Goal: Book appointment/travel/reservation

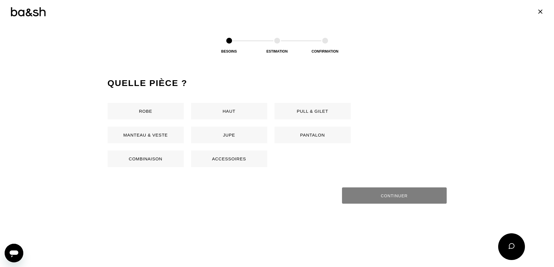
scroll to position [262, 0]
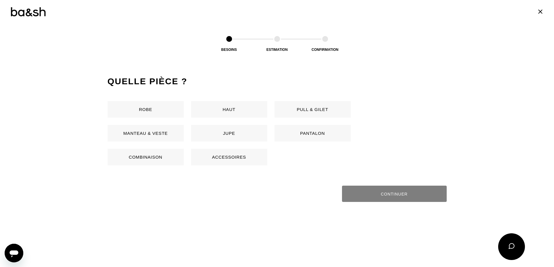
click at [318, 138] on button "Pantalon" at bounding box center [313, 133] width 76 height 17
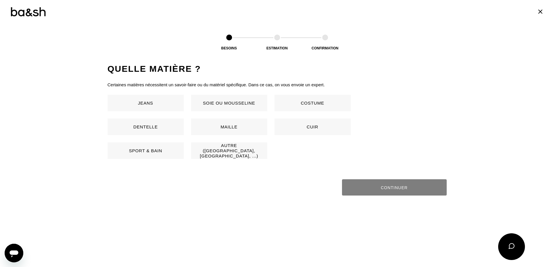
scroll to position [384, 0]
click at [236, 152] on button "Autre ([GEOGRAPHIC_DATA], [GEOGRAPHIC_DATA], ...)" at bounding box center [229, 150] width 76 height 17
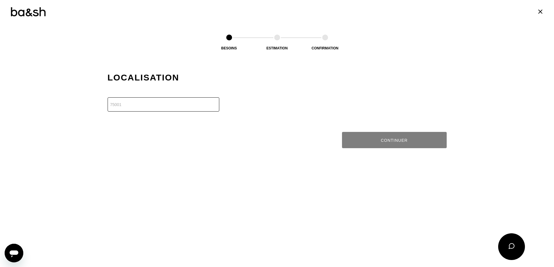
scroll to position [500, 0]
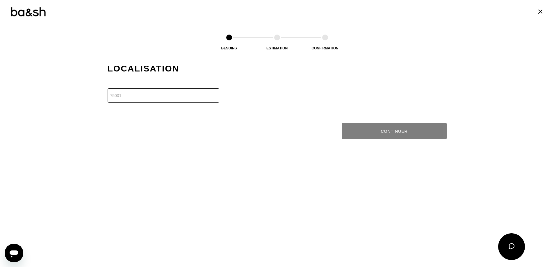
click at [161, 99] on input "number" at bounding box center [164, 95] width 112 height 14
type input "64600"
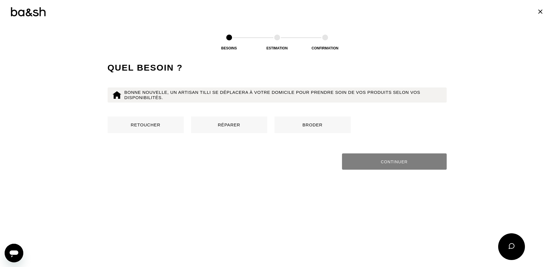
scroll to position [560, 0]
click at [136, 129] on button "Retoucher" at bounding box center [146, 124] width 76 height 17
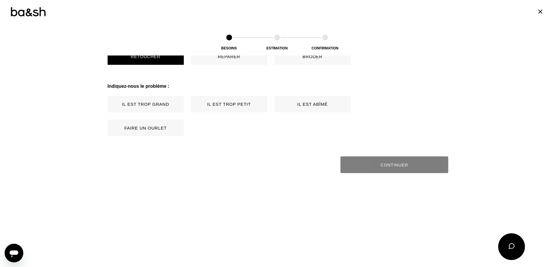
scroll to position [649, 0]
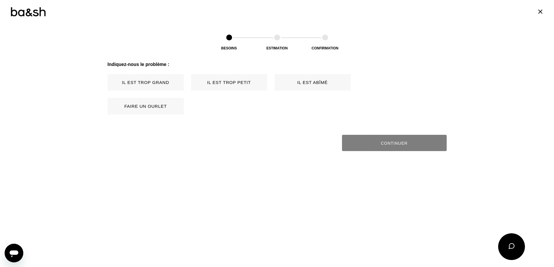
click at [148, 106] on button "Faire un ourlet" at bounding box center [146, 106] width 76 height 17
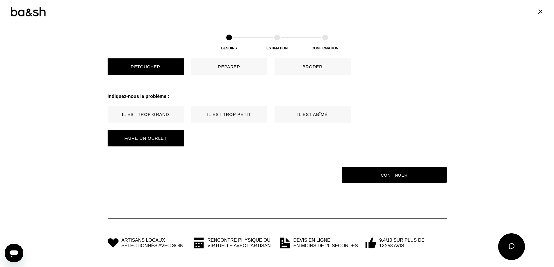
scroll to position [617, 0]
click at [396, 180] on button "Continuer" at bounding box center [394, 175] width 108 height 17
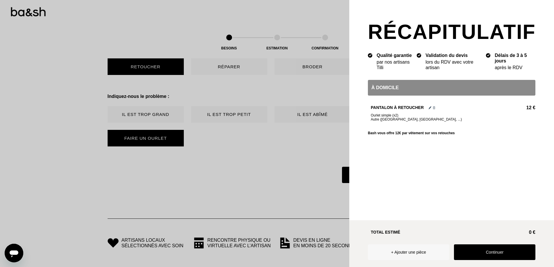
click at [492, 249] on button "Continuer" at bounding box center [494, 253] width 81 height 16
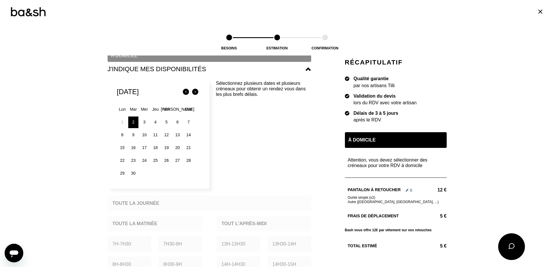
scroll to position [87, 0]
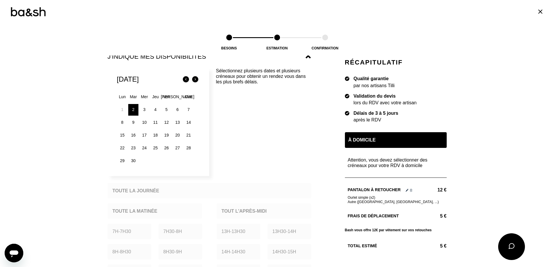
click at [143, 109] on div "3" at bounding box center [144, 110] width 10 height 12
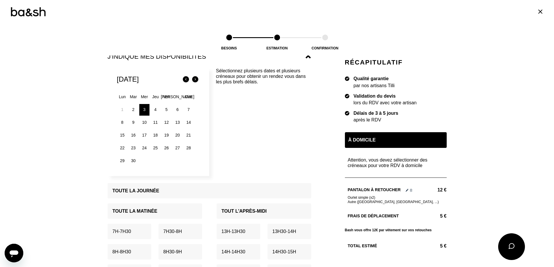
click at [152, 110] on div "4" at bounding box center [155, 110] width 10 height 12
click at [174, 109] on div "6" at bounding box center [177, 110] width 10 height 12
click at [141, 121] on div "10" at bounding box center [144, 123] width 10 height 12
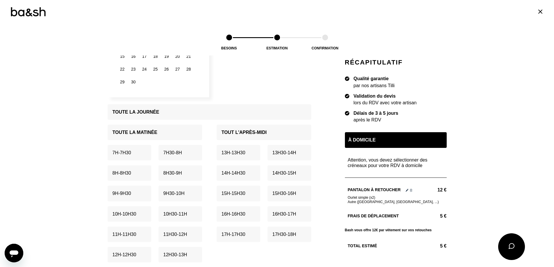
scroll to position [175, 0]
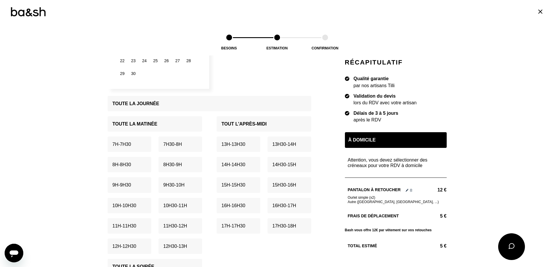
click at [213, 105] on div "Toute la journée" at bounding box center [210, 103] width 204 height 15
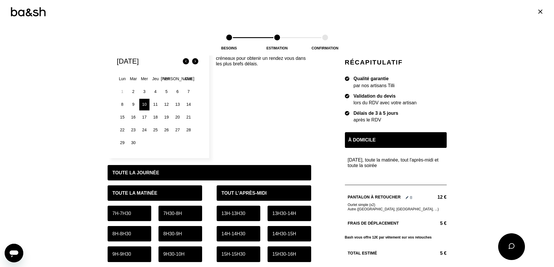
scroll to position [87, 0]
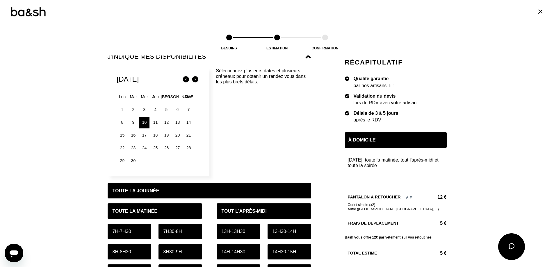
click at [174, 110] on div "6" at bounding box center [177, 110] width 10 height 12
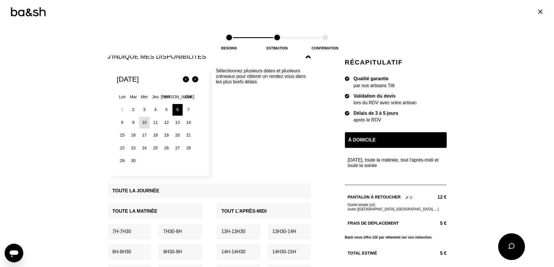
click at [192, 188] on div "Toute la journée" at bounding box center [210, 190] width 204 height 15
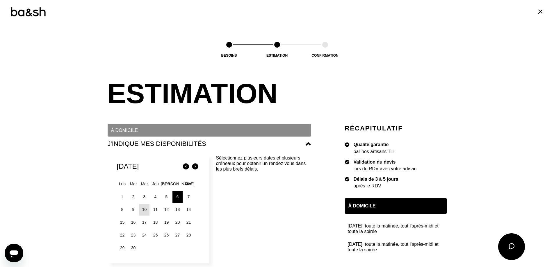
scroll to position [210, 0]
click at [277, 140] on h2 "J'indique mes disponibilités" at bounding box center [207, 144] width 198 height 8
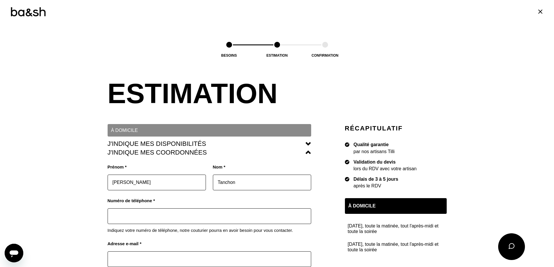
click at [277, 132] on span "À domicile" at bounding box center [209, 131] width 197 height 6
click at [305, 145] on icon at bounding box center [308, 144] width 6 height 4
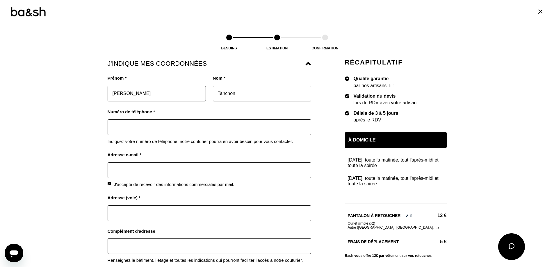
scroll to position [492, 0]
click at [153, 97] on input "[PERSON_NAME]" at bounding box center [157, 93] width 98 height 16
type input "F"
type input "alix"
type input "LARRIEU"
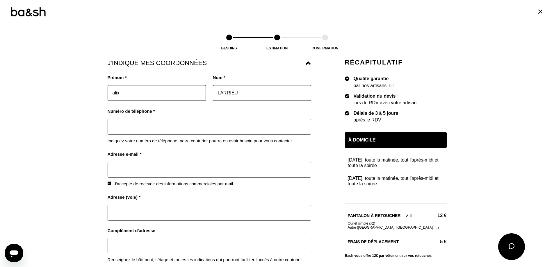
type input "0651525752"
type input "[EMAIL_ADDRESS][DOMAIN_NAME]"
type input "[STREET_ADDRESS]"
type input "bat les pins"
type input "64600"
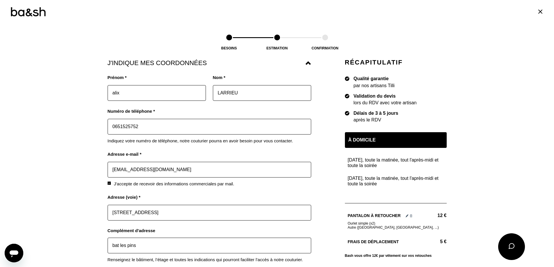
type input "anglet"
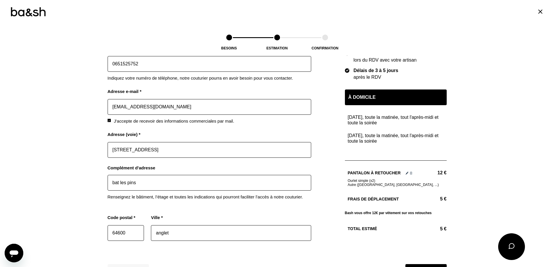
scroll to position [609, 0]
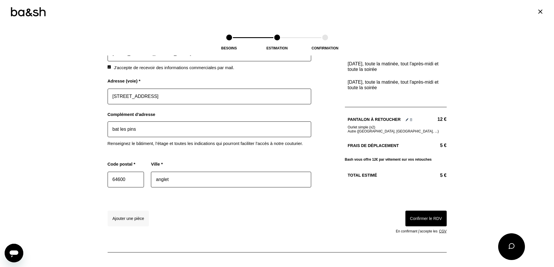
click at [419, 219] on button "Confirmer le RDV" at bounding box center [425, 219] width 41 height 16
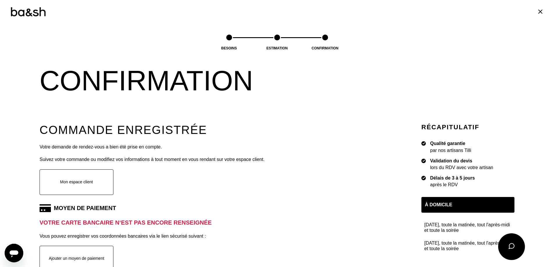
scroll to position [13, 0]
